Goal: Information Seeking & Learning: Learn about a topic

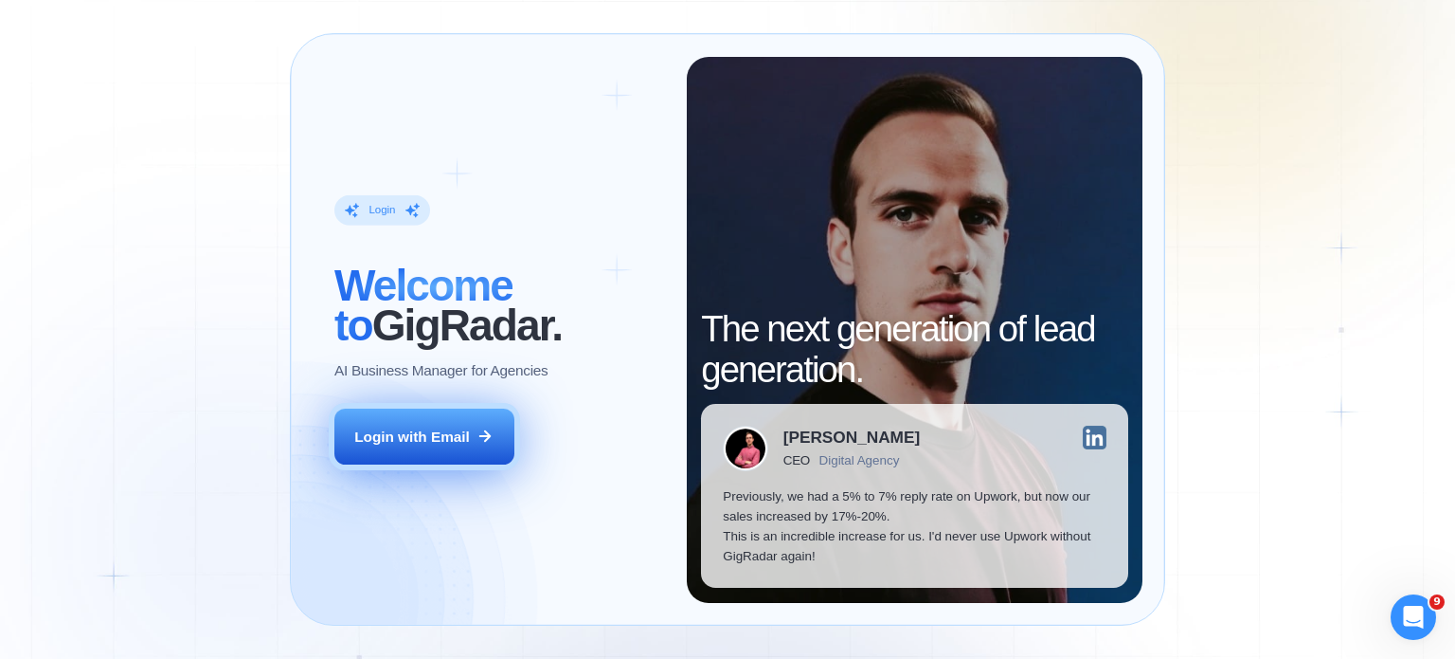
click at [474, 438] on button "Login with Email" at bounding box center [424, 436] width 180 height 57
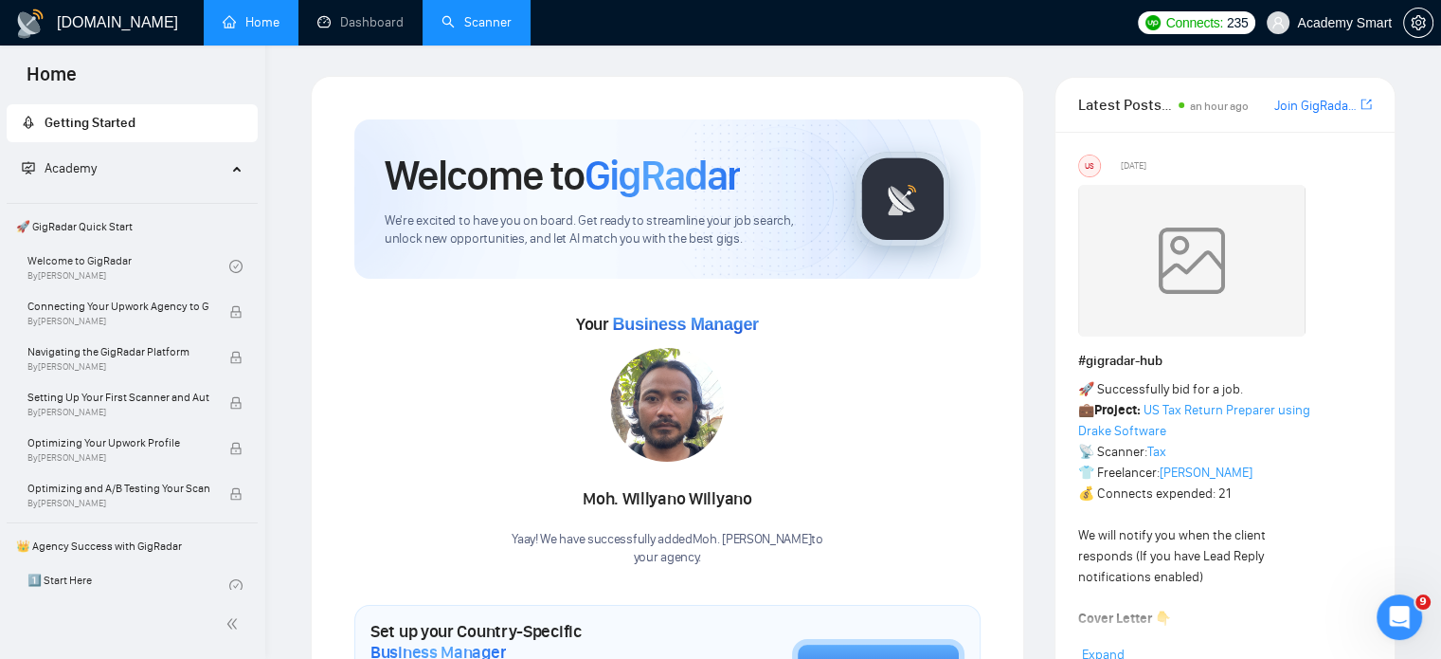
click at [469, 18] on link "Scanner" at bounding box center [477, 22] width 70 height 16
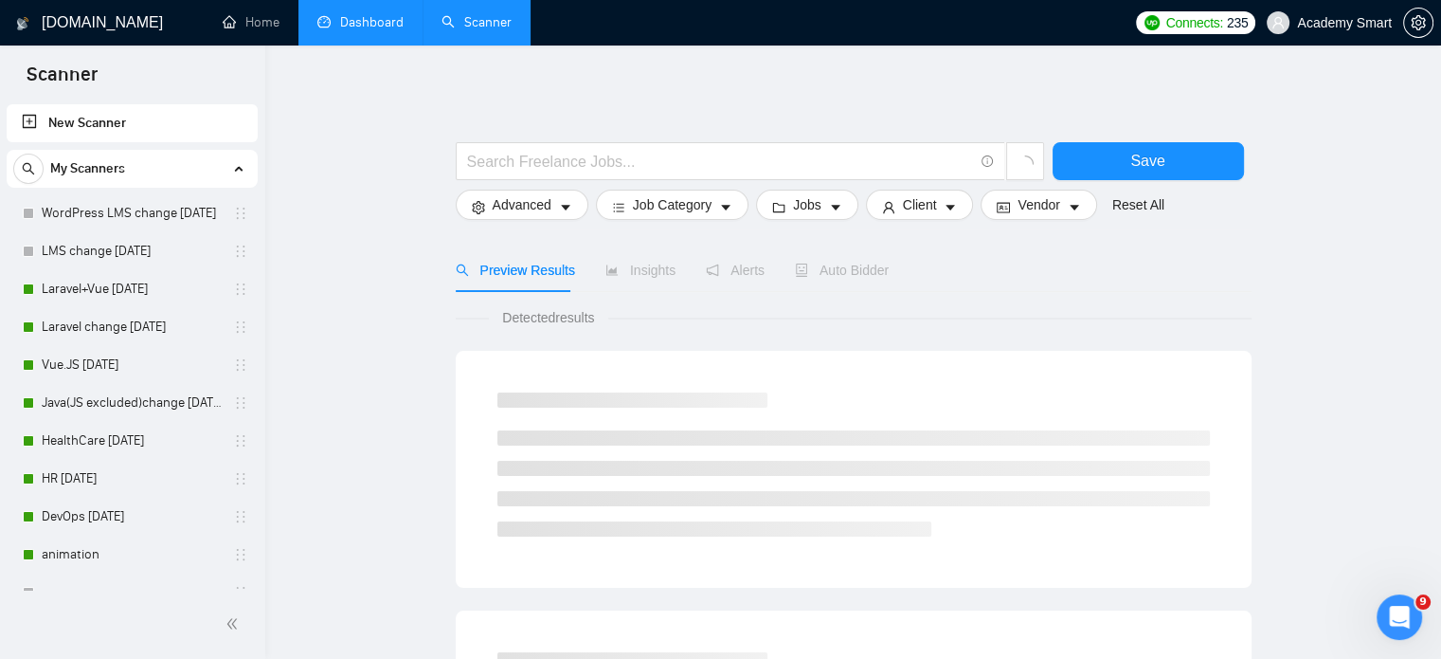
click at [379, 16] on link "Dashboard" at bounding box center [360, 22] width 86 height 16
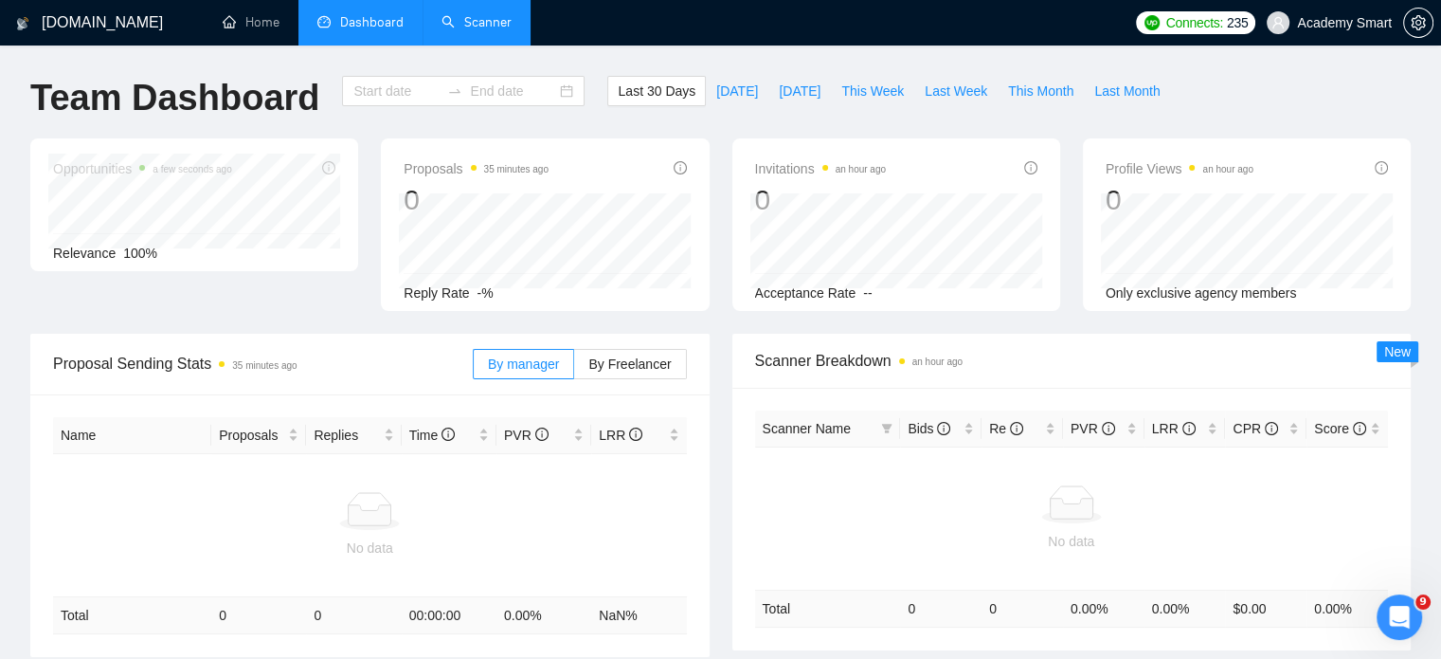
type input "[DATE]"
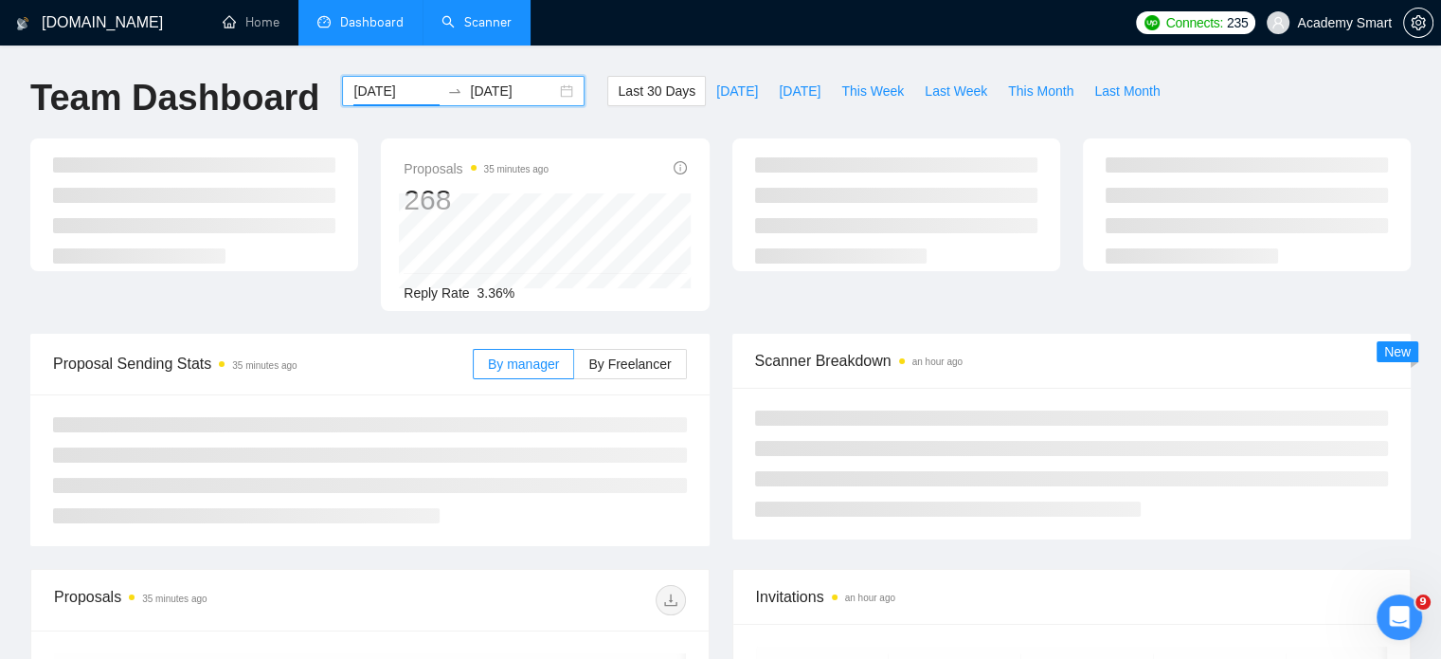
click at [373, 89] on input "[DATE]" at bounding box center [396, 91] width 86 height 21
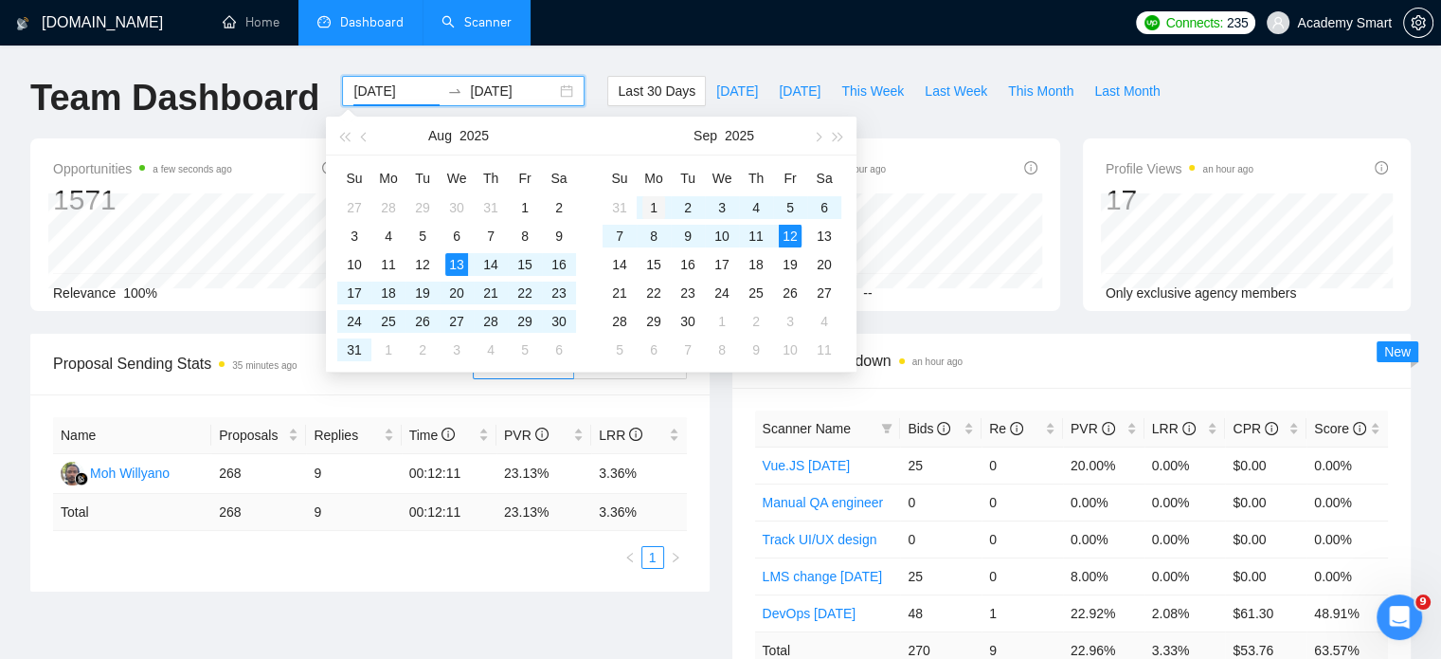
type input "[DATE]"
click at [652, 200] on div "1" at bounding box center [653, 207] width 23 height 23
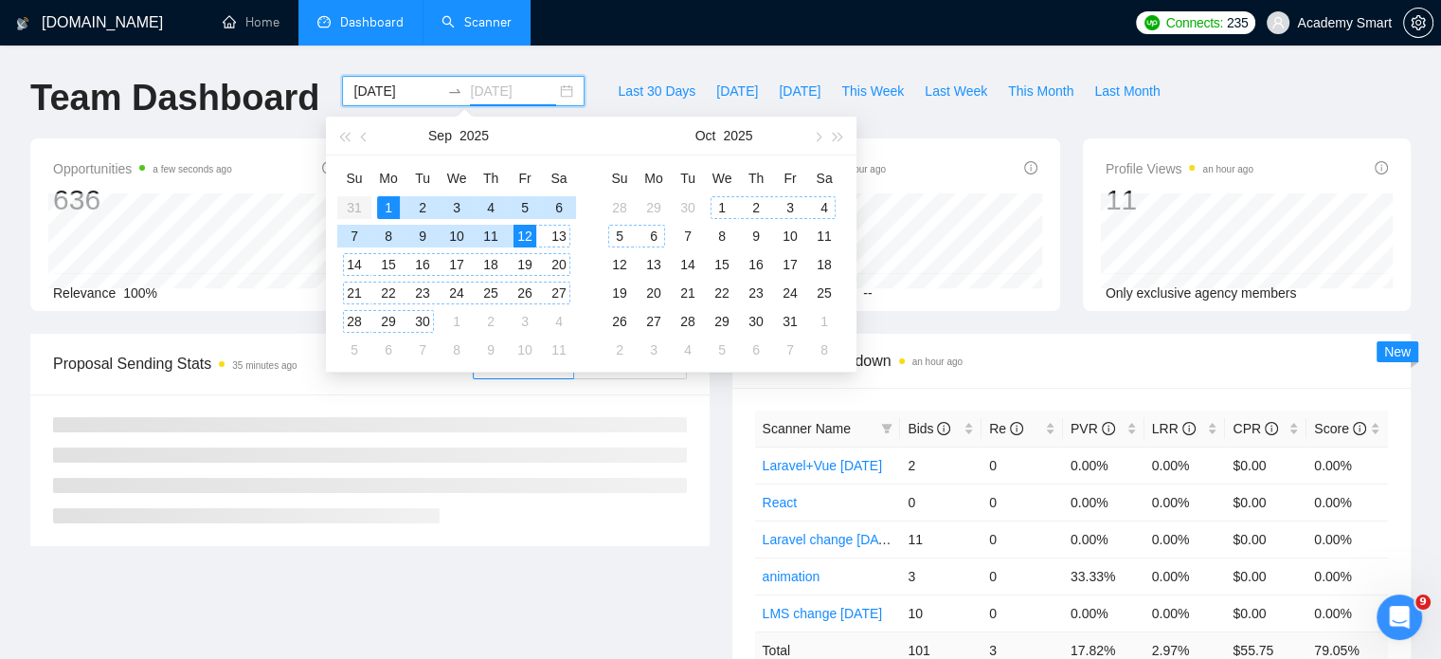
type input "[DATE]"
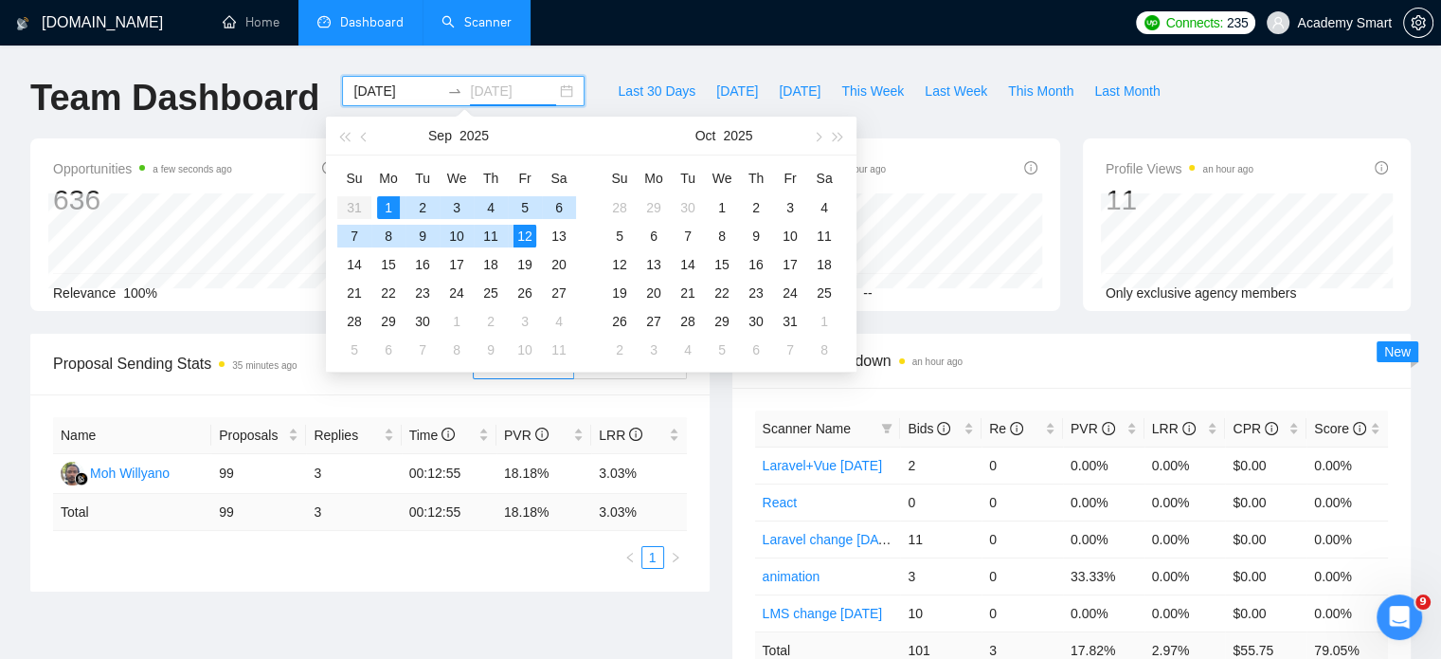
click at [531, 231] on div "12" at bounding box center [525, 236] width 23 height 23
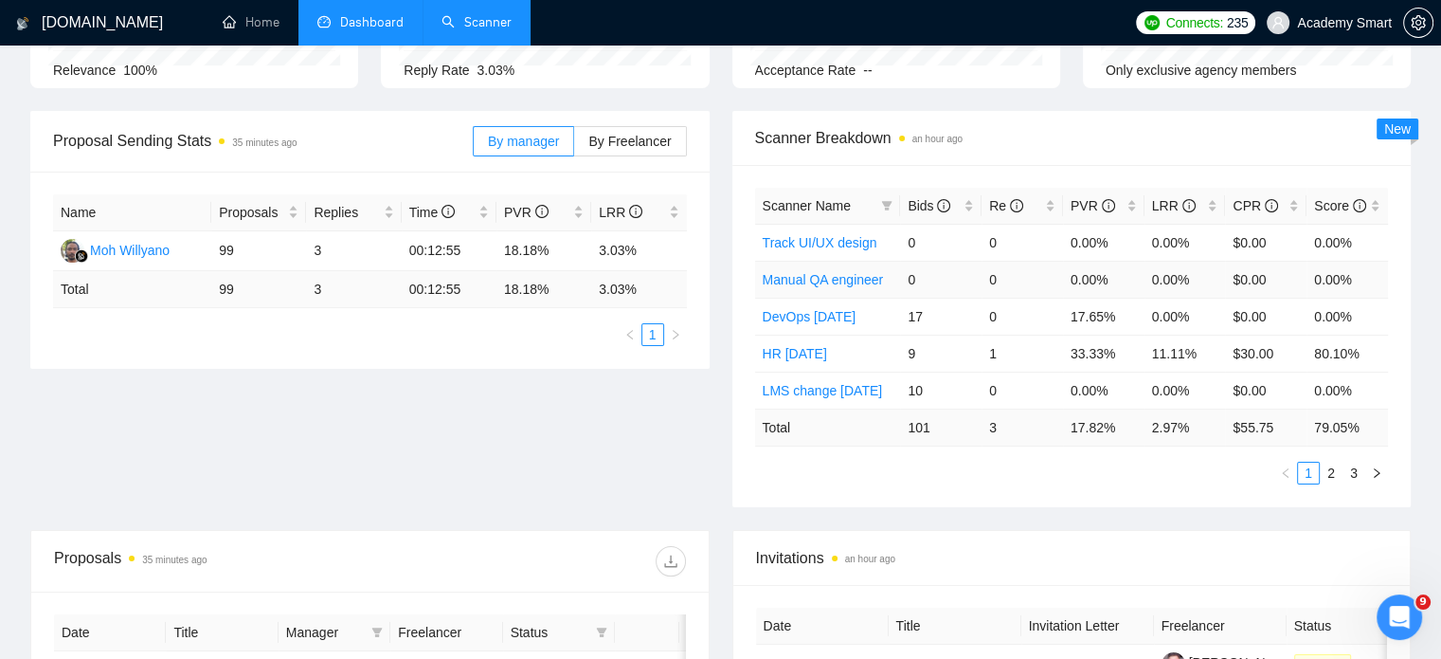
scroll to position [190, 0]
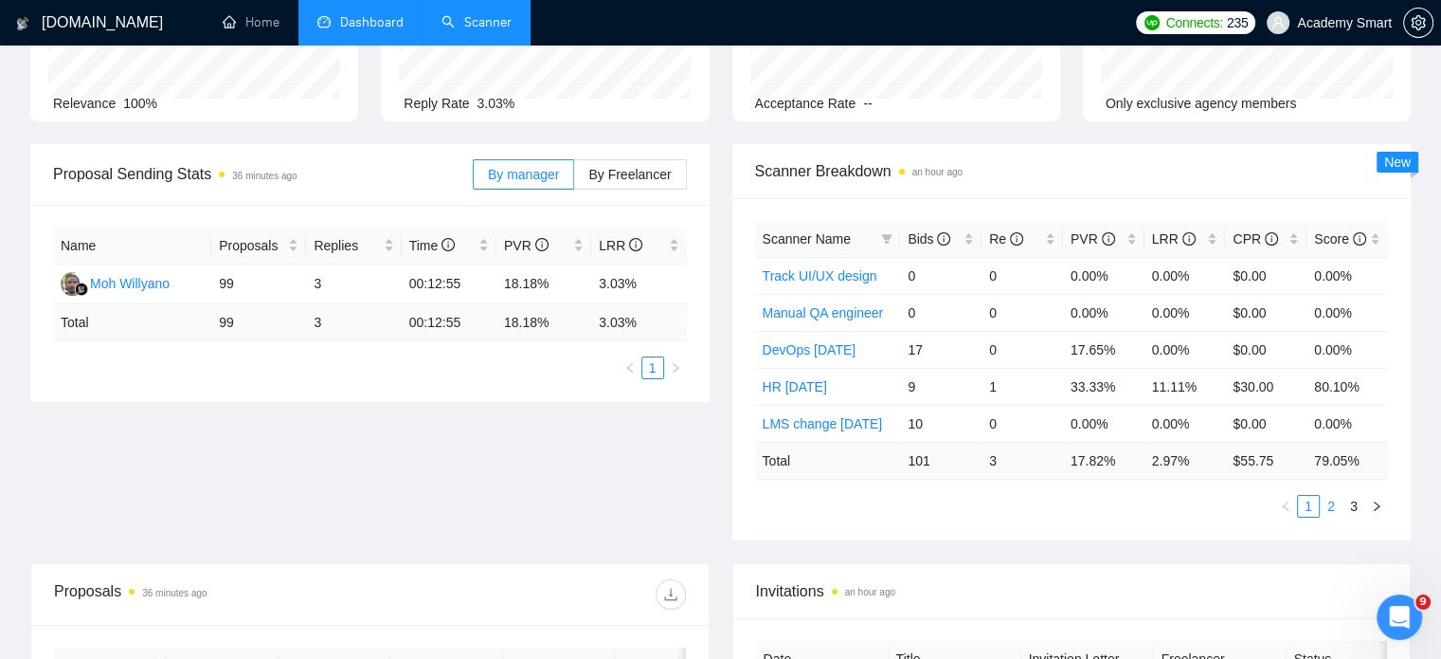
click at [1330, 507] on link "2" at bounding box center [1331, 506] width 21 height 21
click at [1347, 506] on link "3" at bounding box center [1354, 506] width 21 height 21
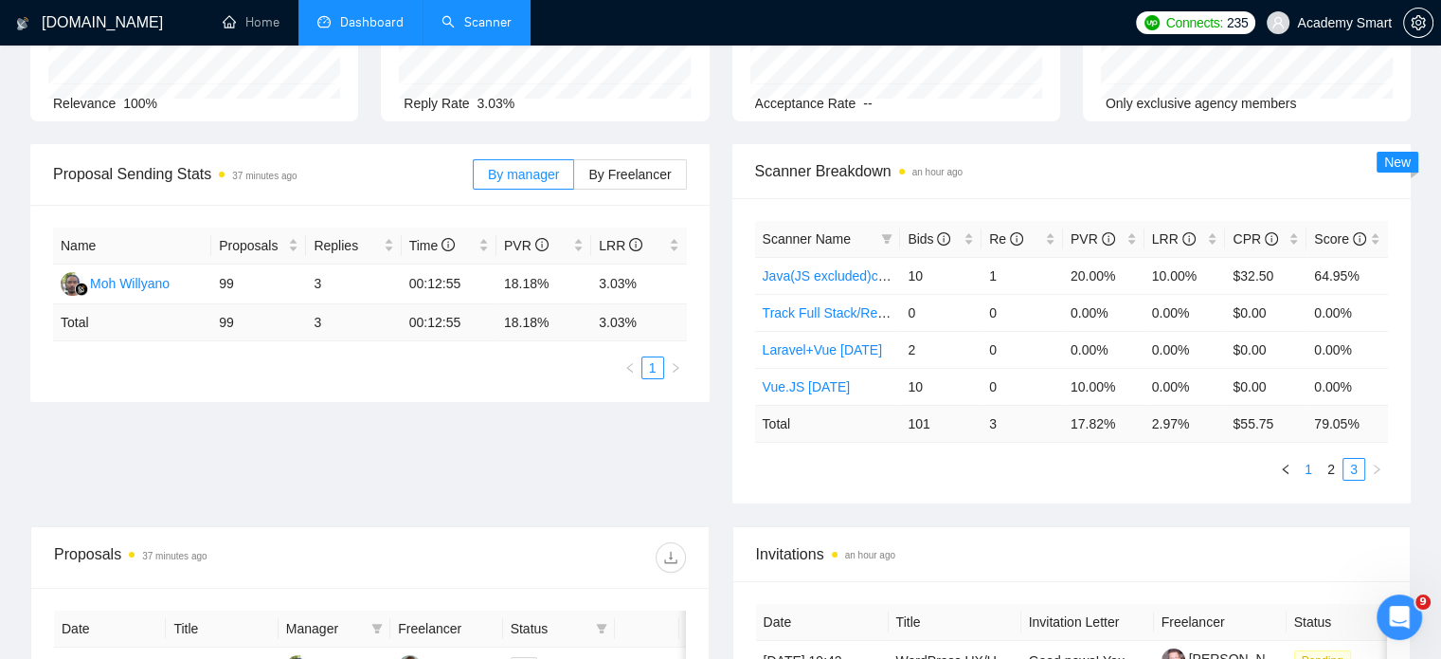
click at [1311, 469] on link "1" at bounding box center [1308, 469] width 21 height 21
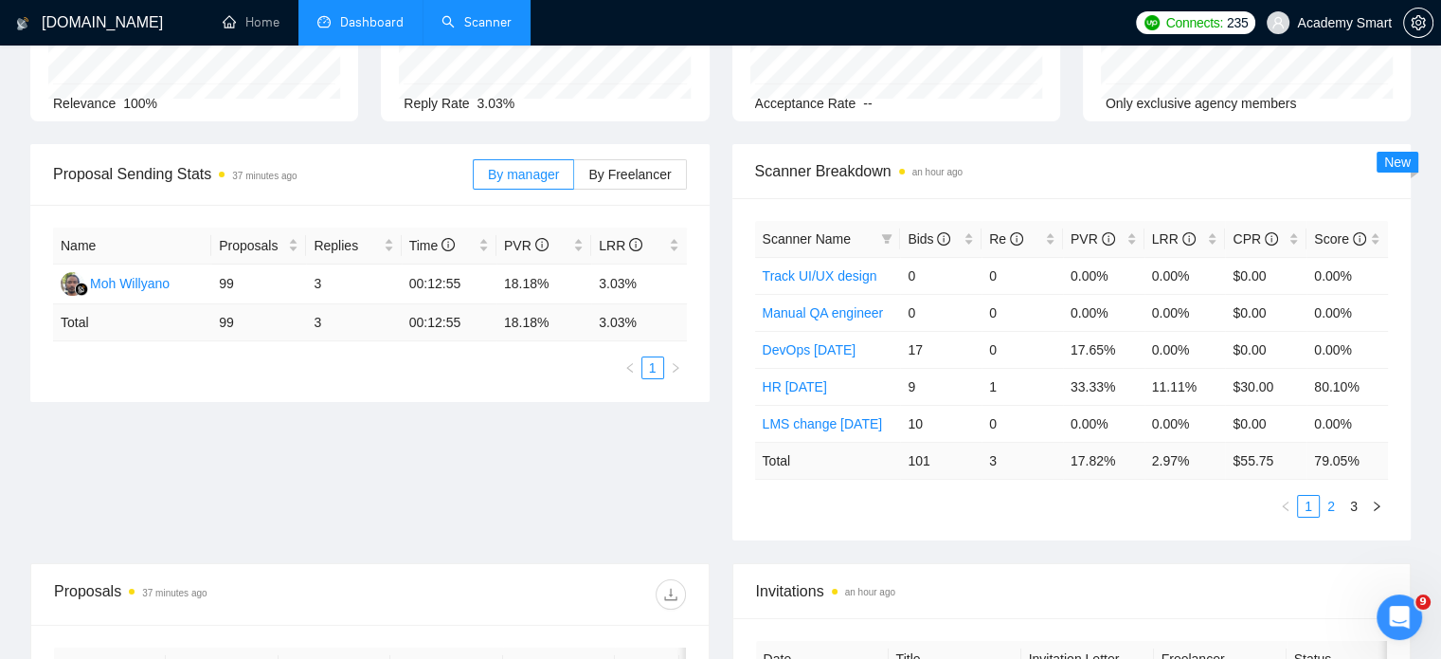
click at [1328, 506] on link "2" at bounding box center [1331, 506] width 21 height 21
click at [1358, 507] on link "3" at bounding box center [1354, 506] width 21 height 21
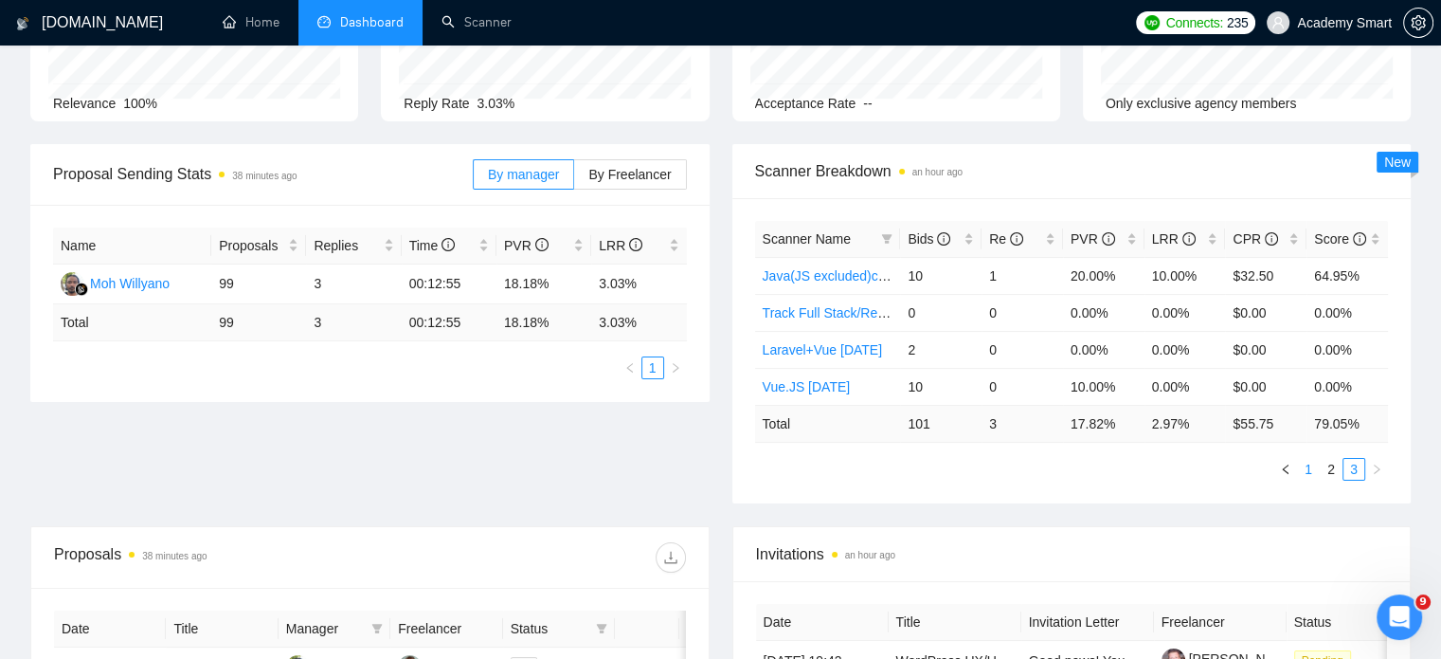
click at [1308, 467] on link "1" at bounding box center [1308, 469] width 21 height 21
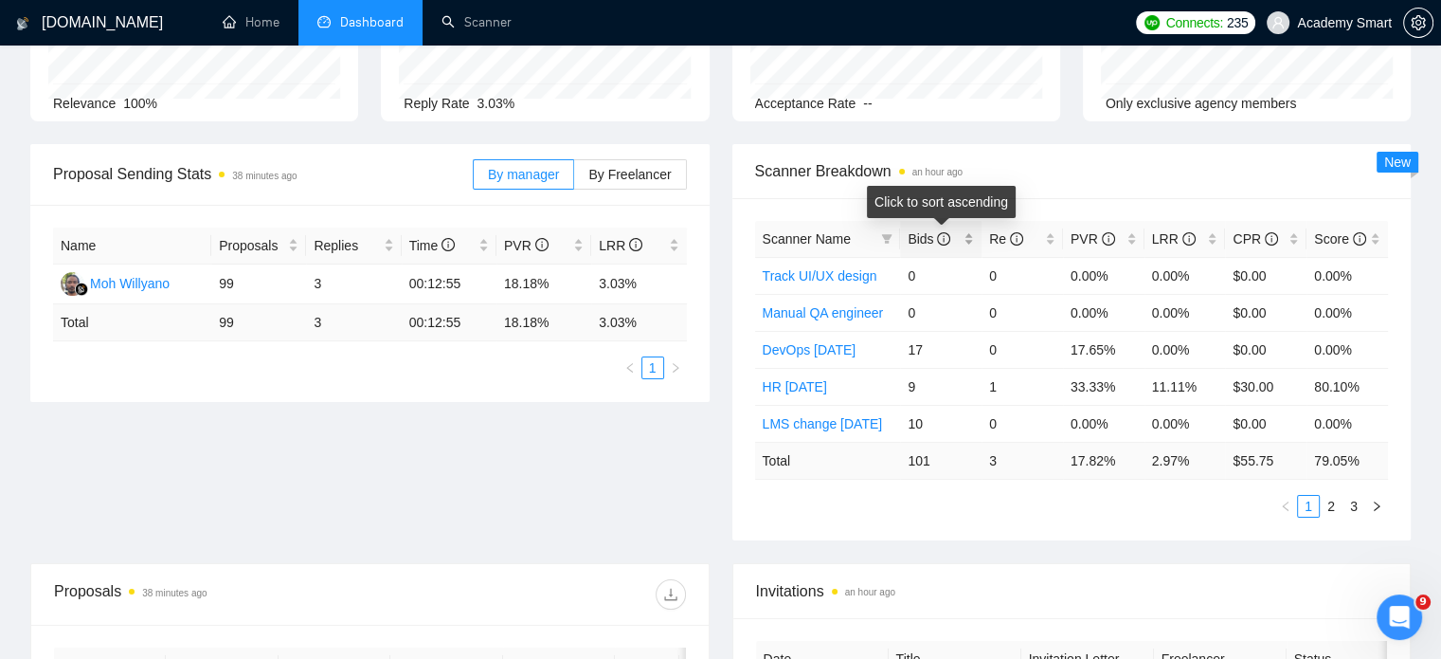
click at [969, 230] on div "Bids" at bounding box center [941, 238] width 66 height 21
click at [963, 240] on div "Bids" at bounding box center [941, 238] width 66 height 21
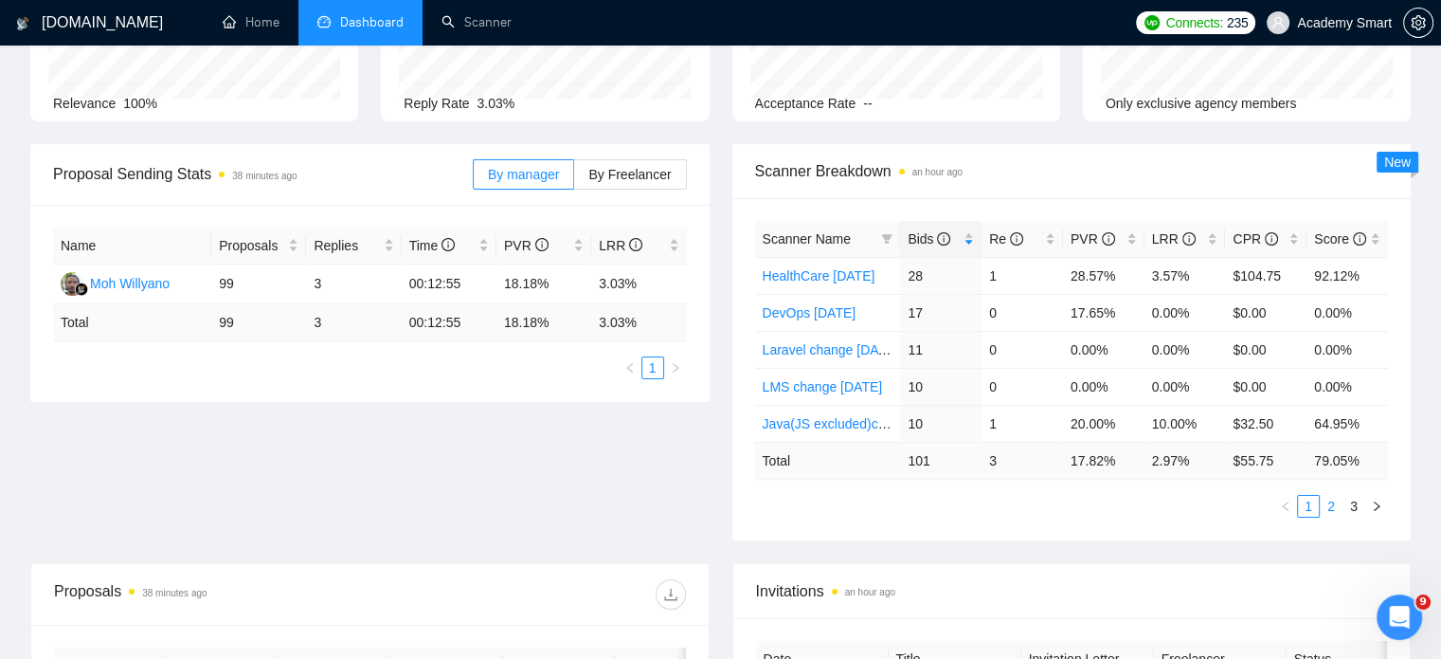
click at [1330, 505] on link "2" at bounding box center [1331, 506] width 21 height 21
click at [1356, 505] on link "3" at bounding box center [1354, 506] width 21 height 21
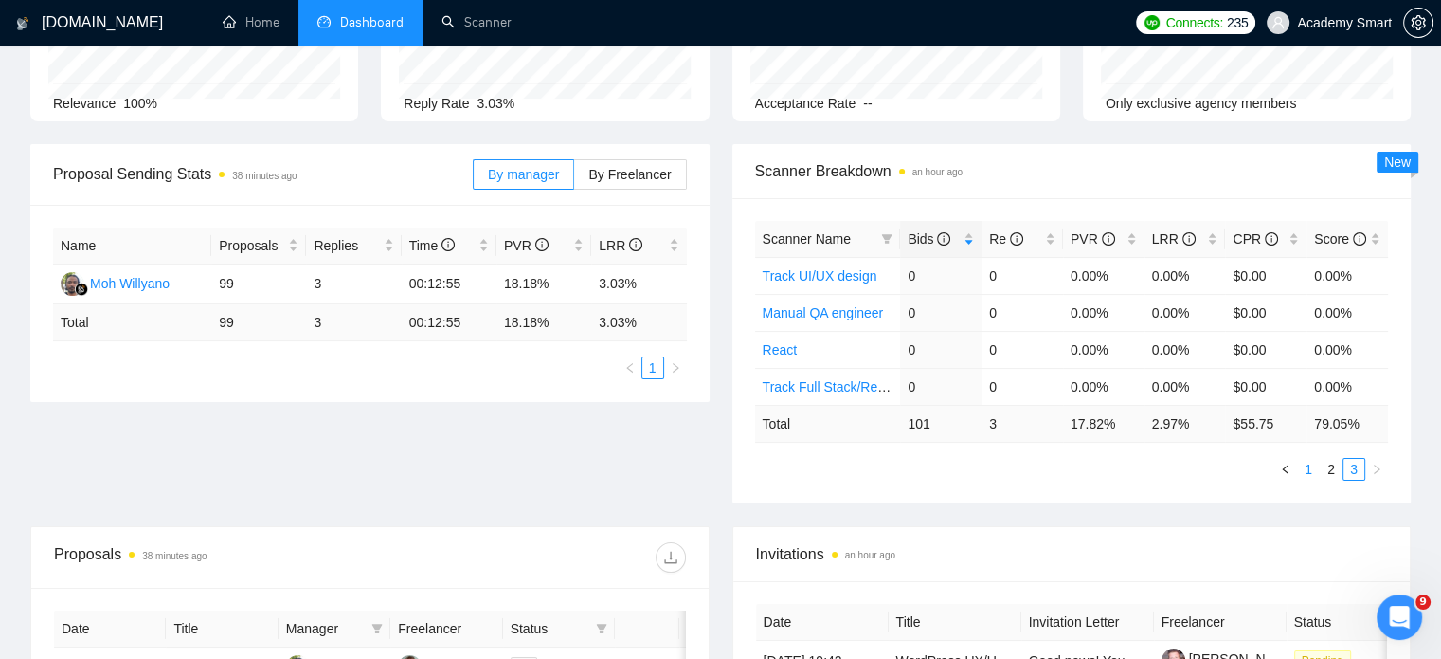
click at [1311, 470] on link "1" at bounding box center [1308, 469] width 21 height 21
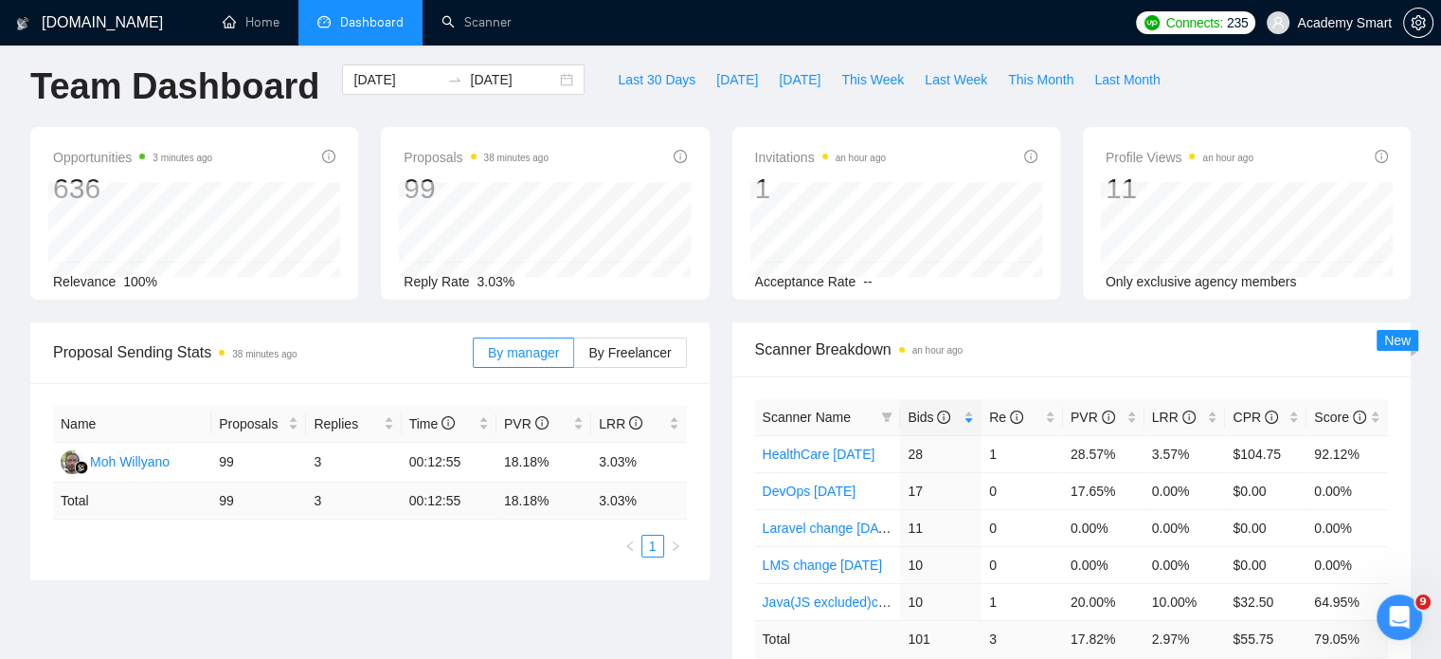
scroll to position [0, 0]
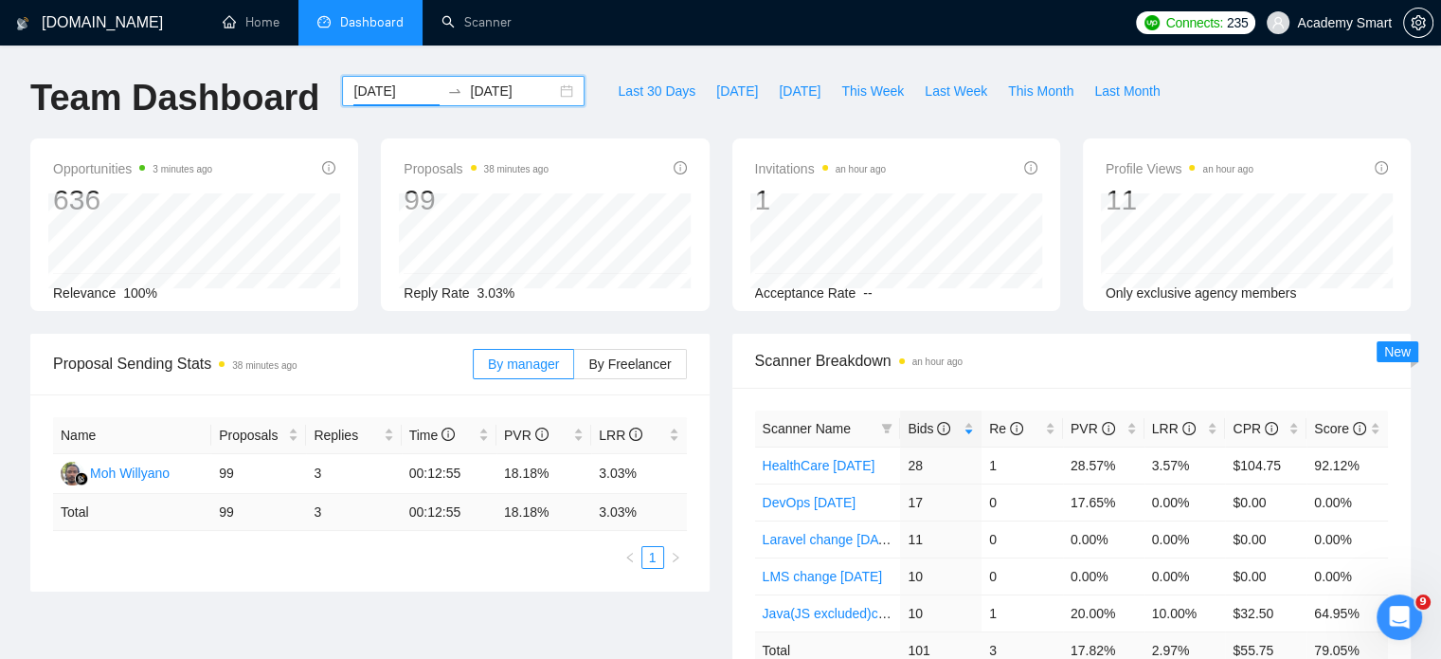
click at [385, 90] on input "[DATE]" at bounding box center [396, 91] width 86 height 21
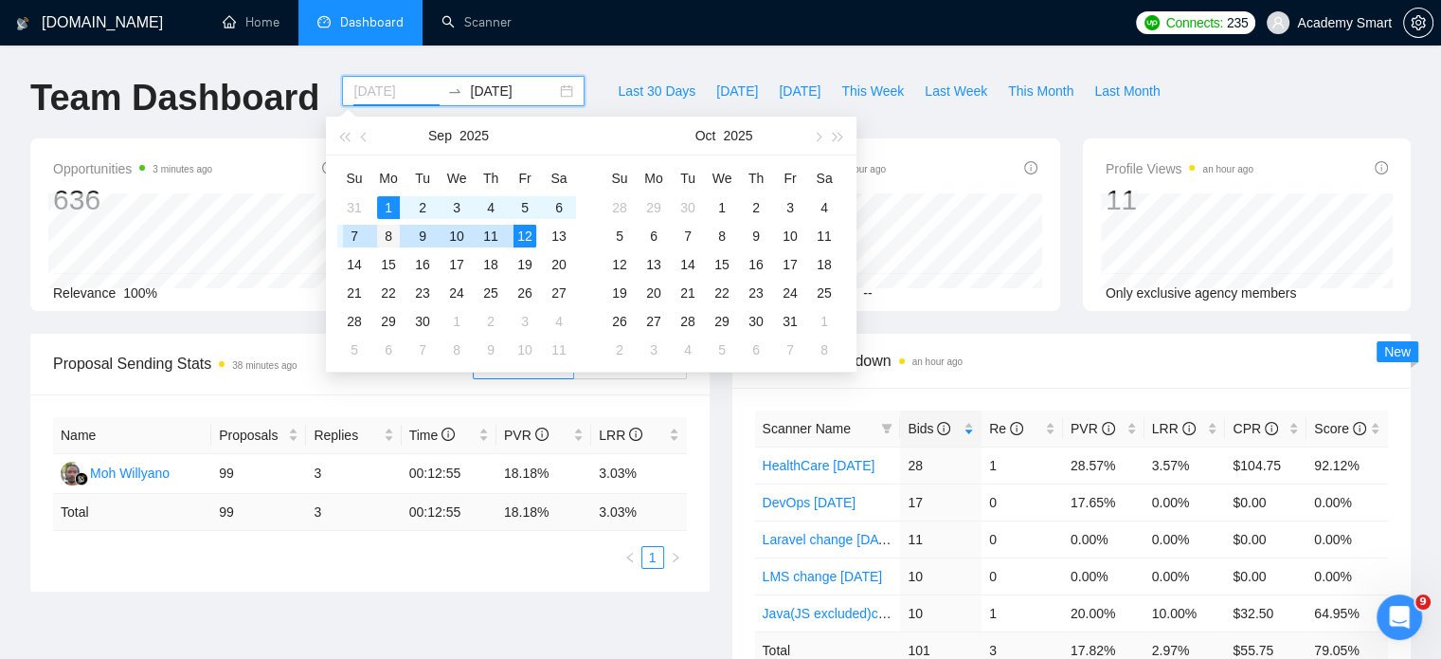
type input "[DATE]"
click at [387, 234] on div "8" at bounding box center [388, 236] width 23 height 23
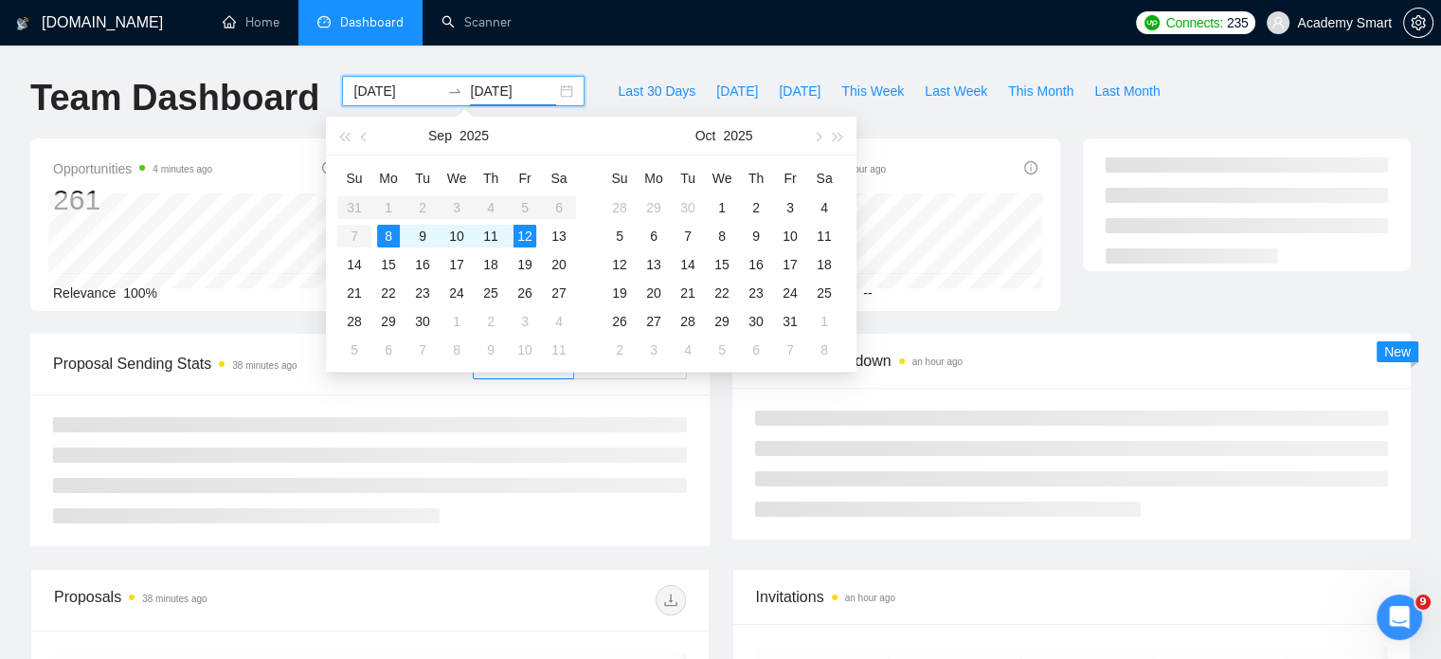
type input "[DATE]"
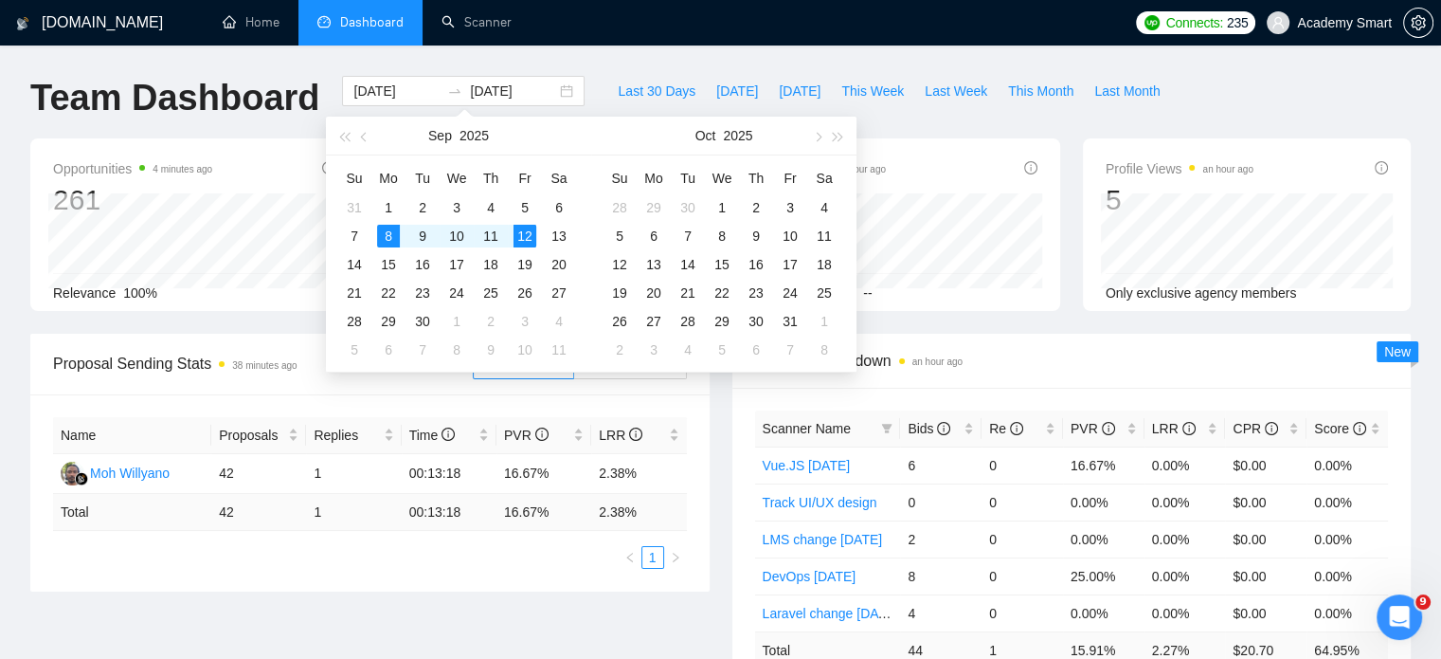
click at [1069, 323] on div "Opportunities 4 minutes ago 261 Relevance 100% Proposals 38 minutes ago 42 Repl…" at bounding box center [720, 235] width 1403 height 195
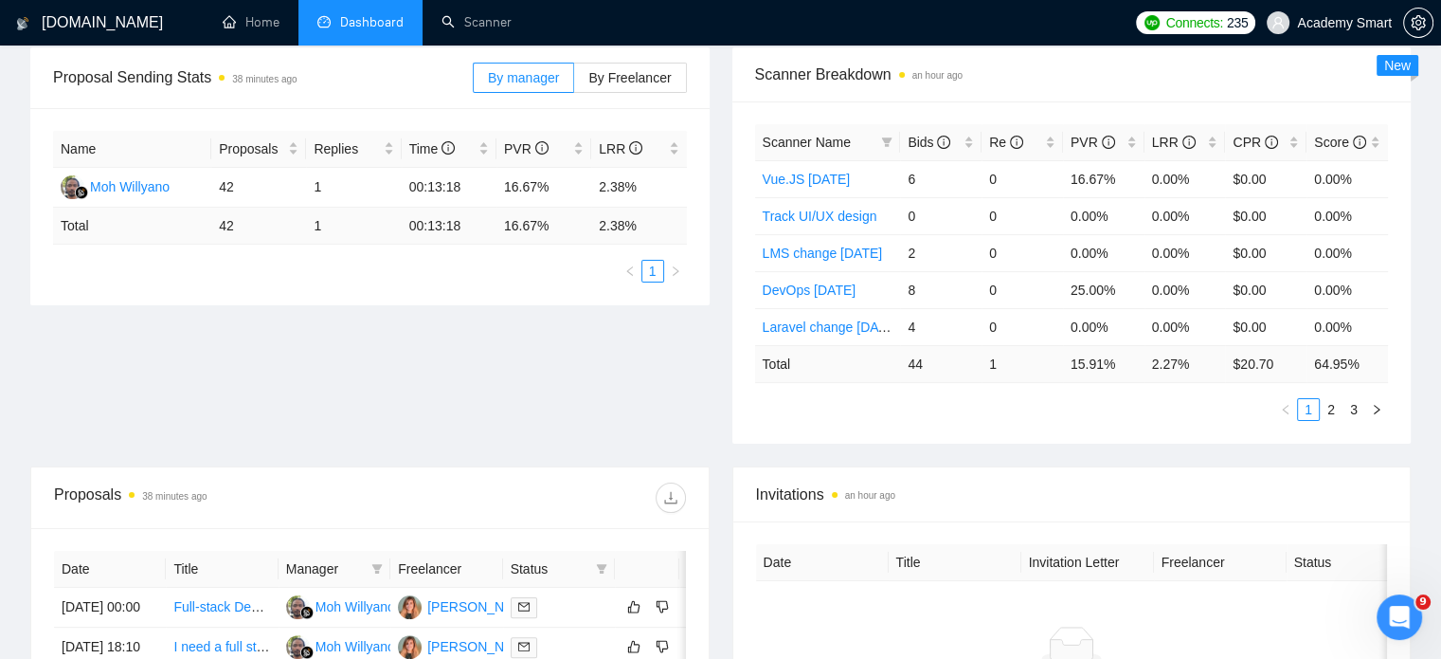
scroll to position [190, 0]
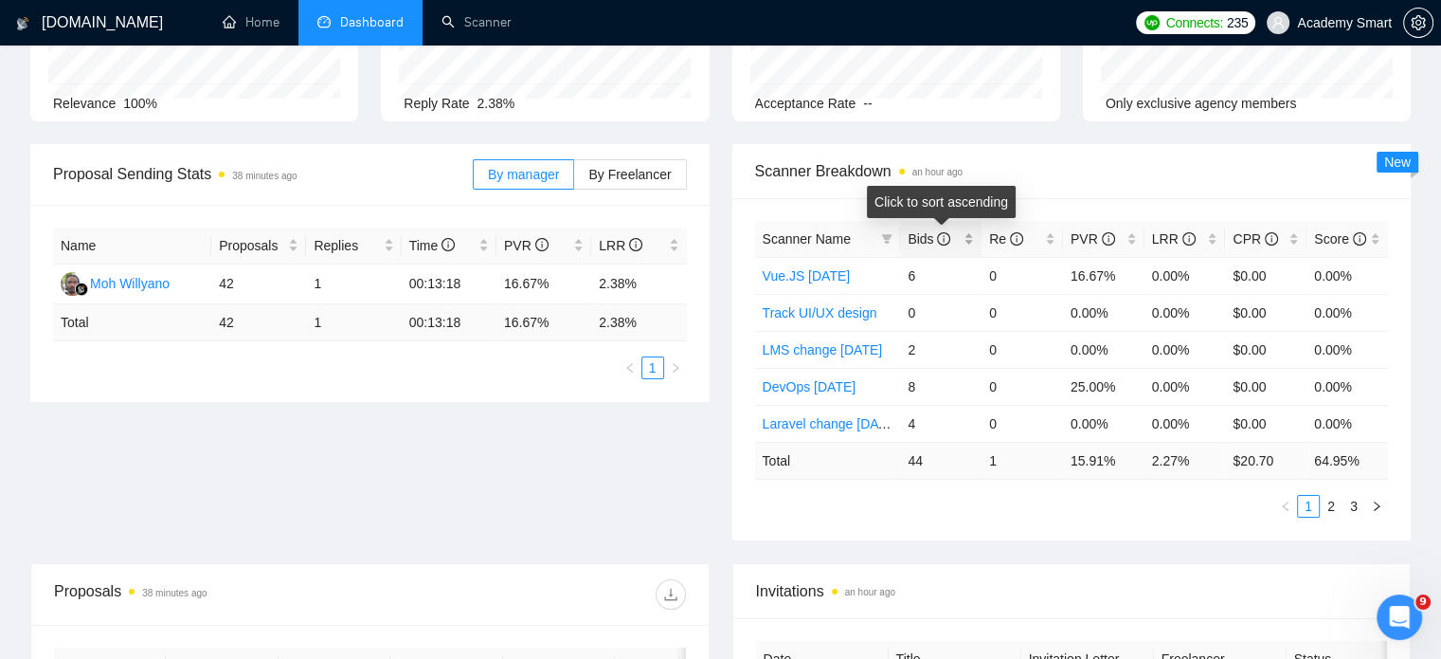
click at [970, 236] on div "Bids" at bounding box center [941, 238] width 66 height 21
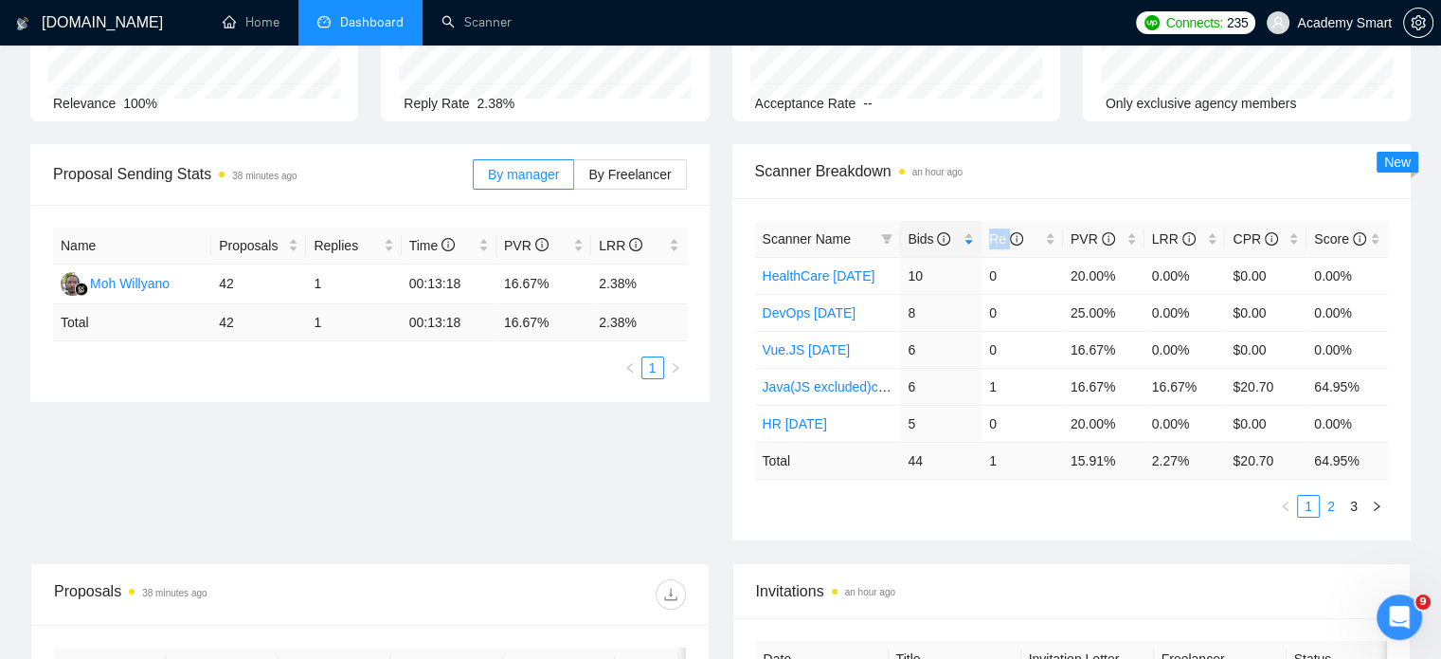
click at [1335, 507] on link "2" at bounding box center [1331, 506] width 21 height 21
click at [1351, 506] on link "3" at bounding box center [1354, 506] width 21 height 21
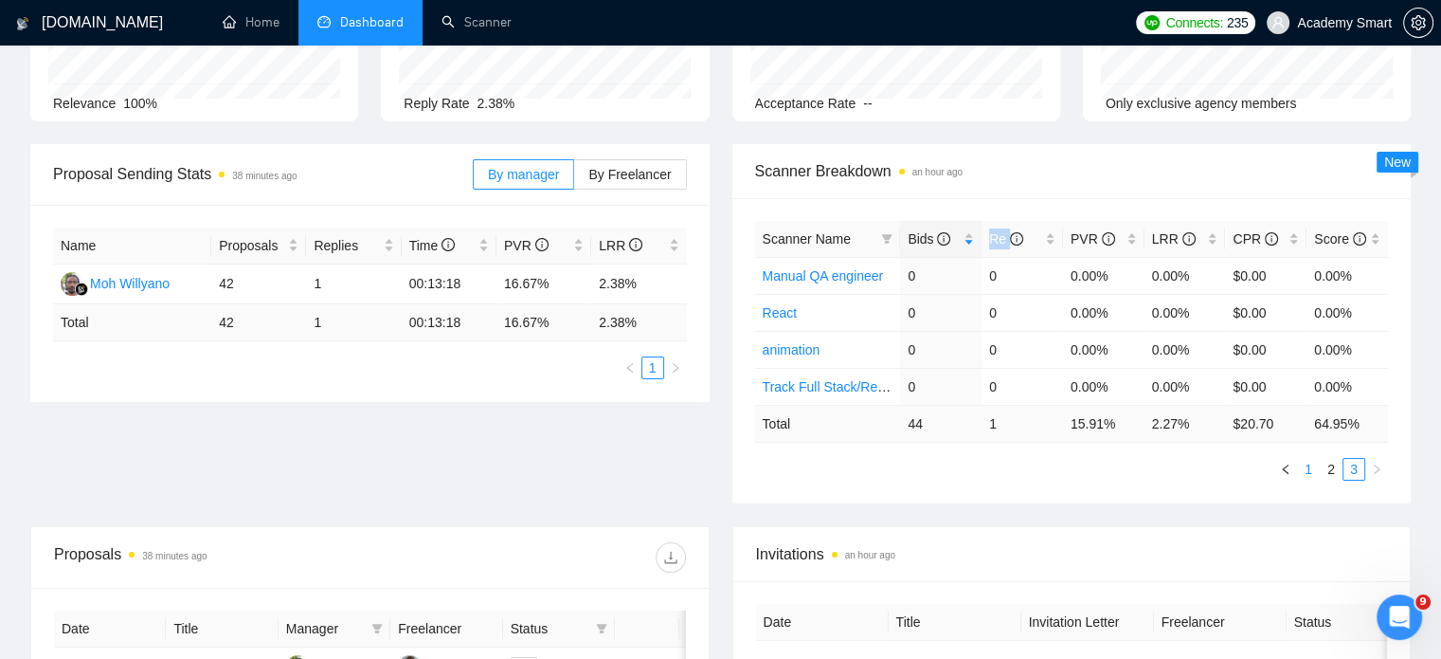
click at [1310, 465] on link "1" at bounding box center [1308, 469] width 21 height 21
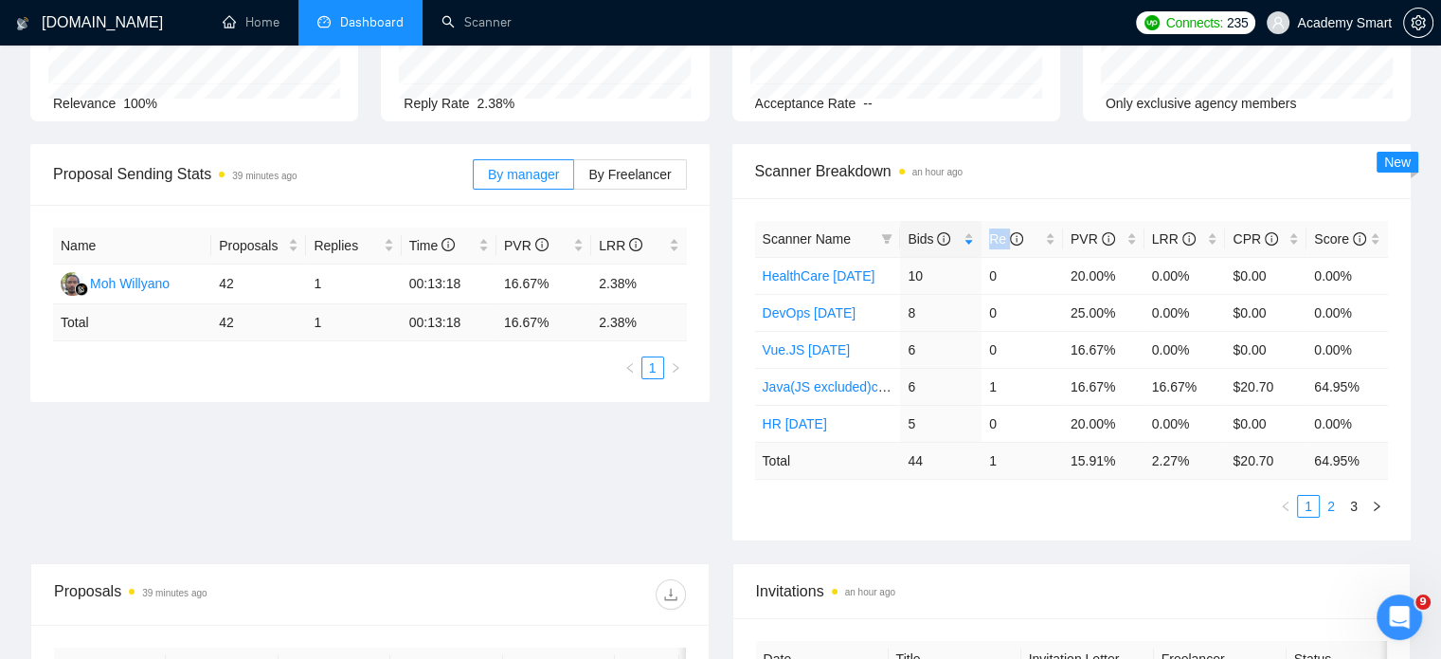
click at [1327, 507] on link "2" at bounding box center [1331, 506] width 21 height 21
click at [1308, 503] on link "1" at bounding box center [1308, 506] width 21 height 21
click at [1330, 503] on link "2" at bounding box center [1331, 506] width 21 height 21
click at [1312, 511] on link "1" at bounding box center [1308, 506] width 21 height 21
click at [127, 452] on div "Proposal Sending Stats an hour ago By manager By Freelancer Name Proposals Repl…" at bounding box center [720, 353] width 1403 height 419
